Goal: Task Accomplishment & Management: Manage account settings

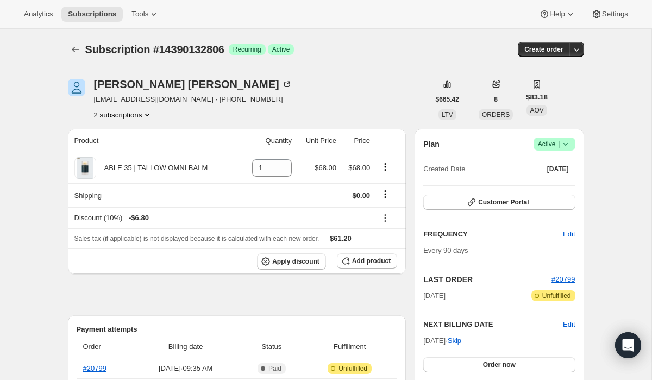
scroll to position [39, 0]
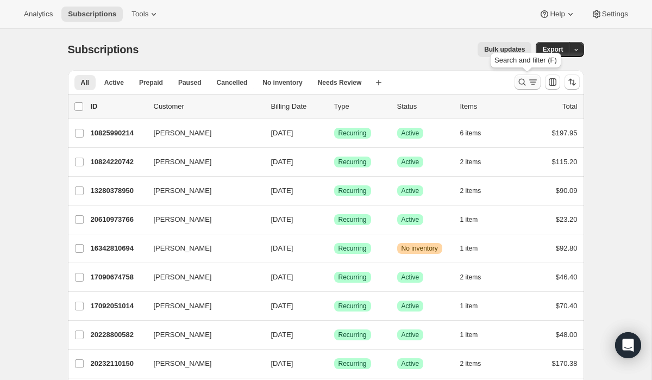
click at [521, 82] on icon "Search and filter results" at bounding box center [522, 82] width 11 height 11
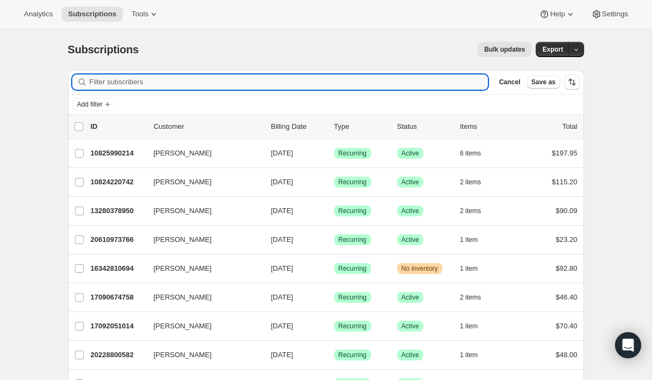
click at [427, 79] on input "Filter subscribers" at bounding box center [289, 81] width 399 height 15
paste input "info@myislandgetaways.com"
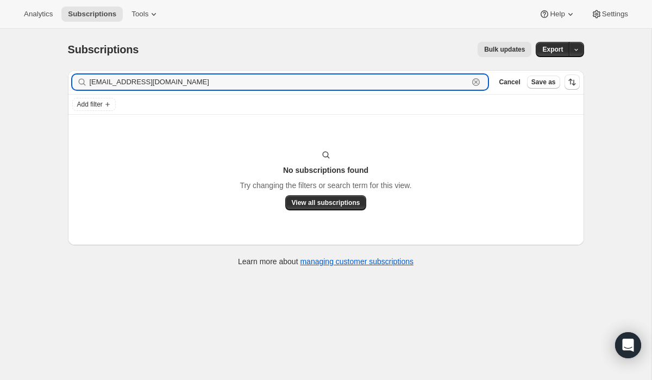
type input "info@myislandgetaways.com"
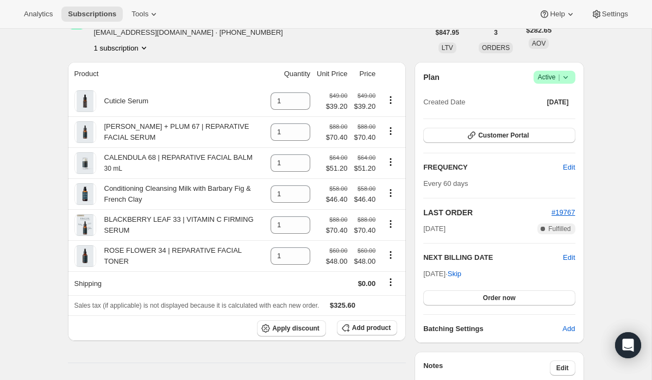
scroll to position [67, 0]
click at [568, 79] on icon at bounding box center [565, 76] width 11 height 11
click at [556, 120] on span "Cancel subscription" at bounding box center [551, 116] width 61 height 8
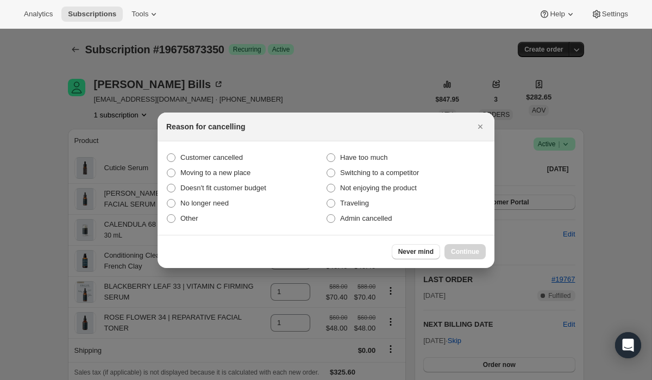
scroll to position [0, 0]
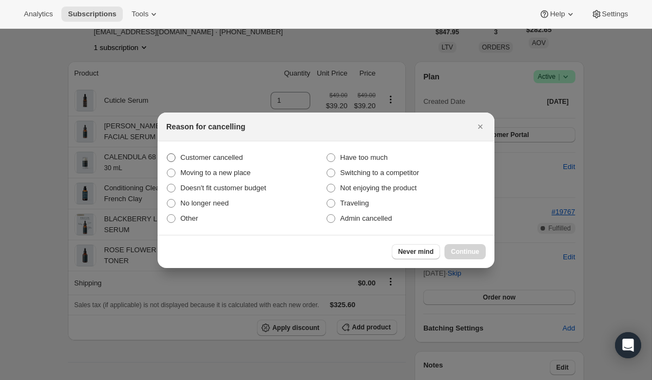
click at [205, 155] on span "Customer cancelled" at bounding box center [211, 157] width 62 height 8
click at [167, 154] on input "Customer cancelled" at bounding box center [167, 153] width 1 height 1
radio input "true"
click at [468, 249] on span "Continue" at bounding box center [465, 251] width 28 height 9
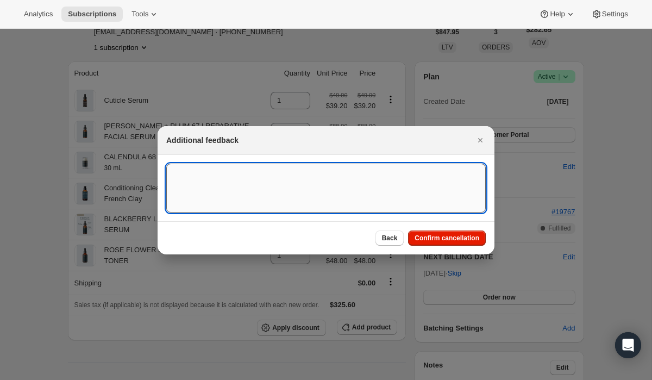
click at [364, 184] on textarea ":r2g:" at bounding box center [326, 188] width 320 height 49
paste textarea "15142"
type textarea "Customer Cancelled, Ticket # 15142"
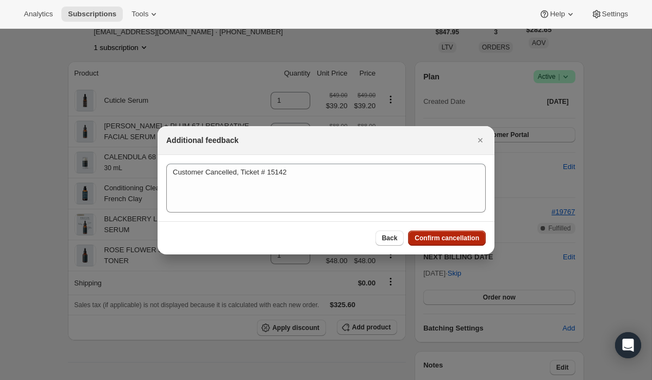
click at [473, 237] on span "Confirm cancellation" at bounding box center [447, 238] width 65 height 9
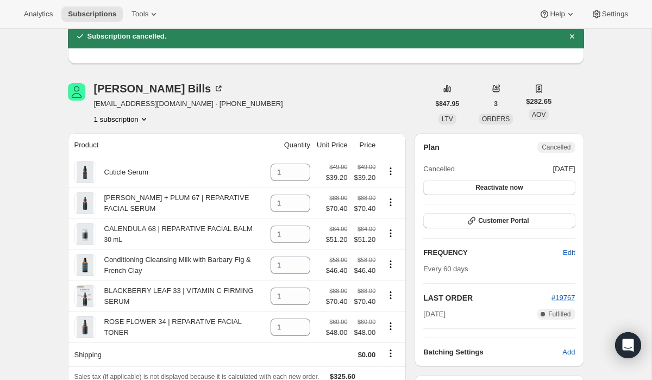
scroll to position [42, 0]
